Goal: Task Accomplishment & Management: Use online tool/utility

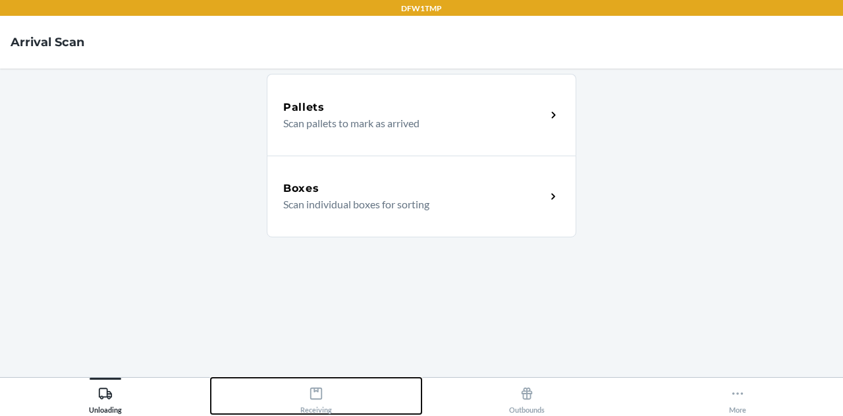
click at [324, 402] on div "Receiving" at bounding box center [316, 397] width 32 height 33
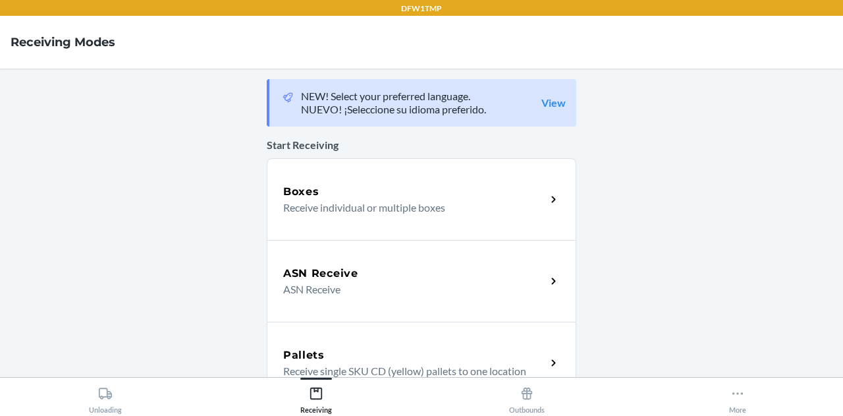
click at [335, 192] on div "Boxes" at bounding box center [414, 192] width 263 height 16
